Goal: Task Accomplishment & Management: Manage account settings

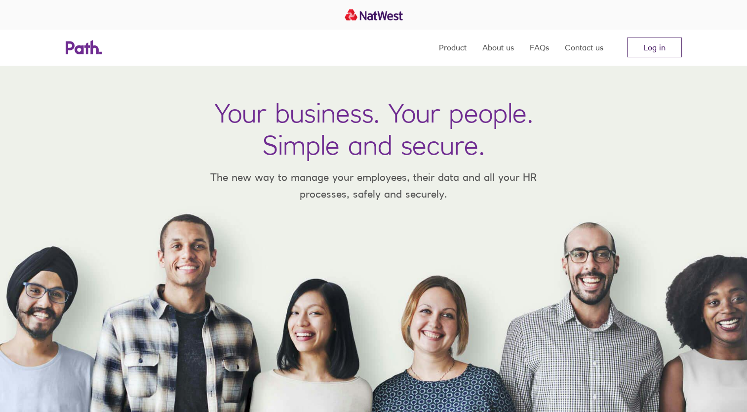
click at [650, 51] on link "Log in" at bounding box center [654, 48] width 55 height 20
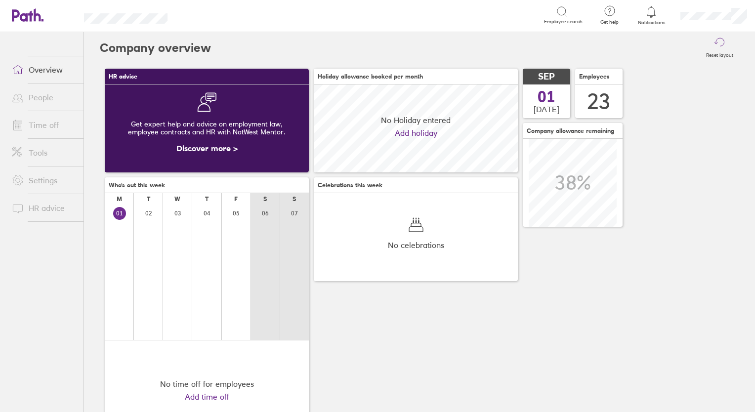
scroll to position [87, 204]
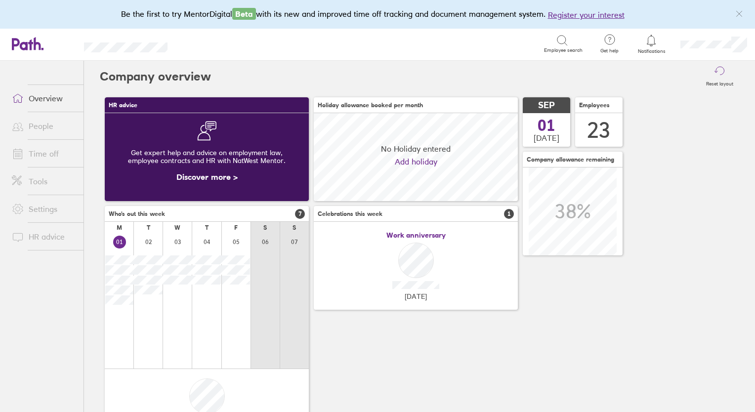
click at [37, 151] on link "Time off" at bounding box center [44, 154] width 80 height 20
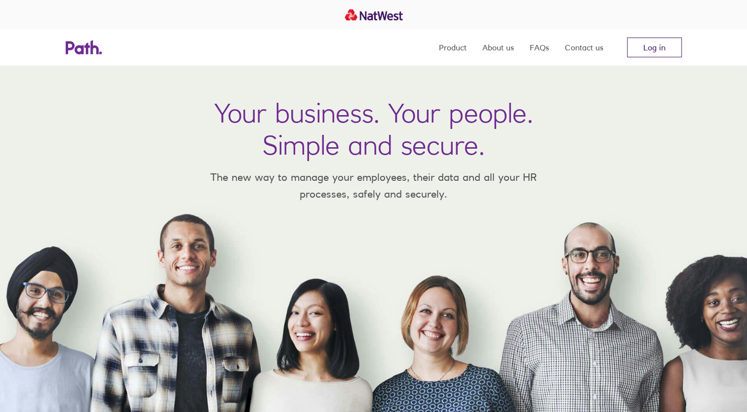
click at [658, 47] on link "Log in" at bounding box center [654, 48] width 55 height 20
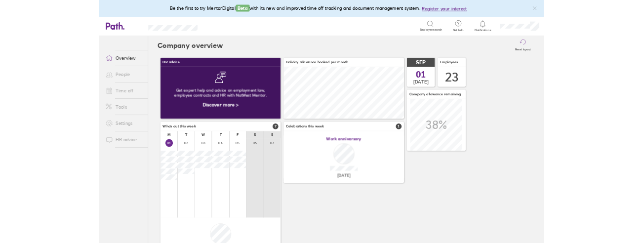
scroll to position [87, 204]
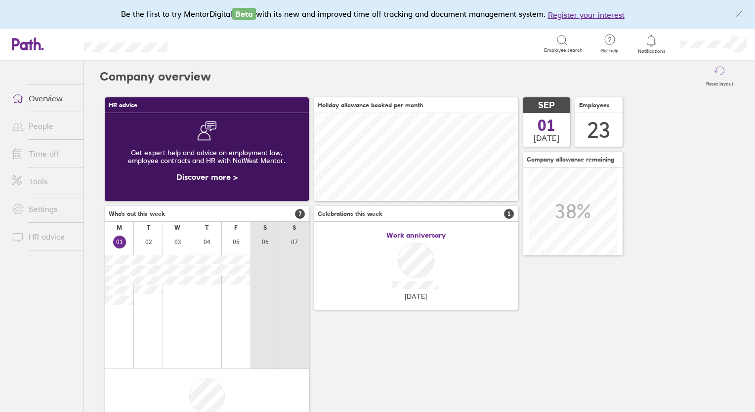
click at [40, 154] on link "Time off" at bounding box center [44, 154] width 80 height 20
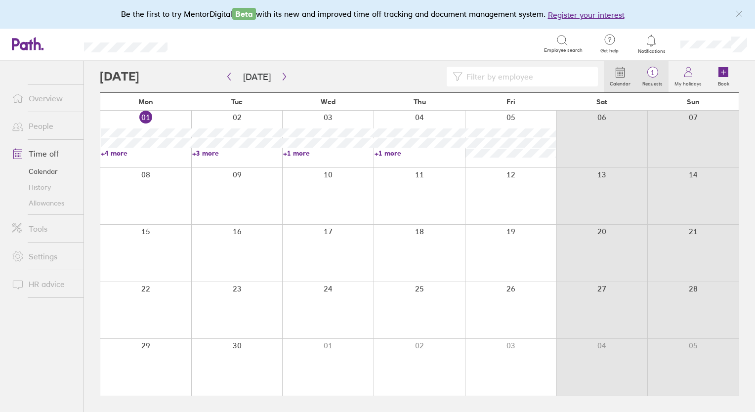
click at [648, 77] on icon at bounding box center [652, 72] width 12 height 12
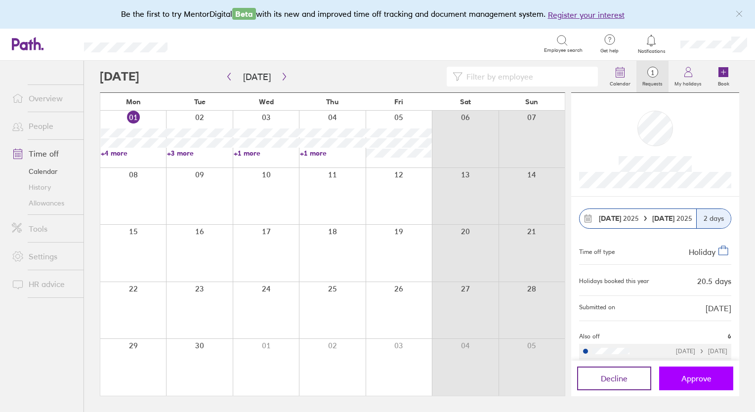
click at [684, 381] on span "Approve" at bounding box center [696, 378] width 30 height 9
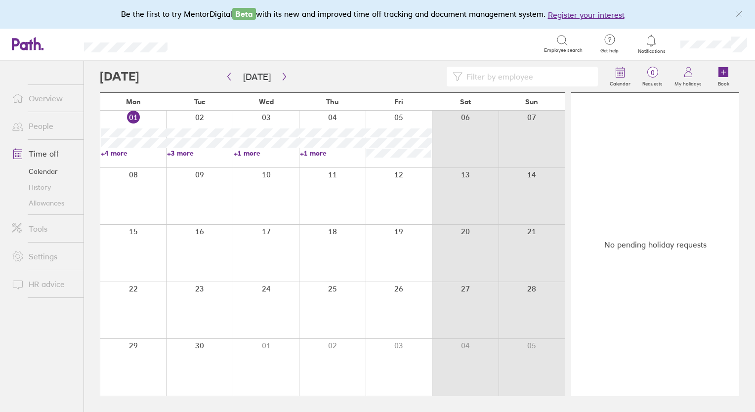
click at [40, 126] on link "People" at bounding box center [44, 126] width 80 height 20
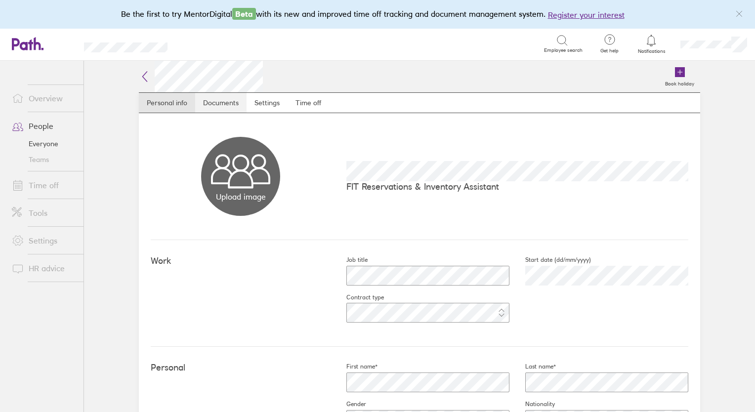
click at [215, 101] on link "Documents" at bounding box center [220, 103] width 51 height 20
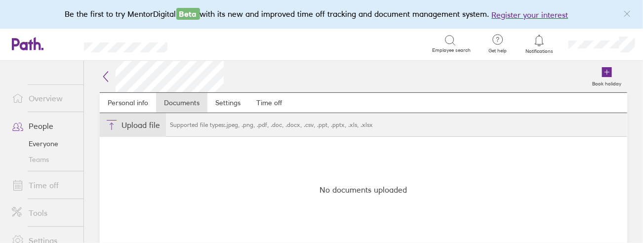
click at [136, 126] on button "Choose files" at bounding box center [133, 125] width 66 height 24
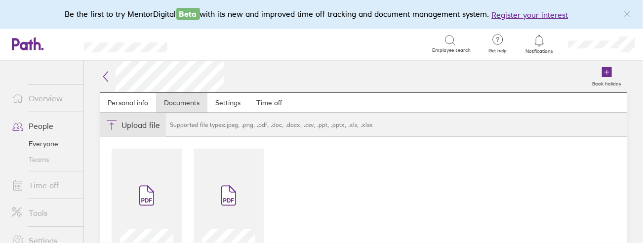
type input "C:\fakepath\Probabtion Extension [PERSON_NAME] [DATE].pdf"
